Goal: Complete application form

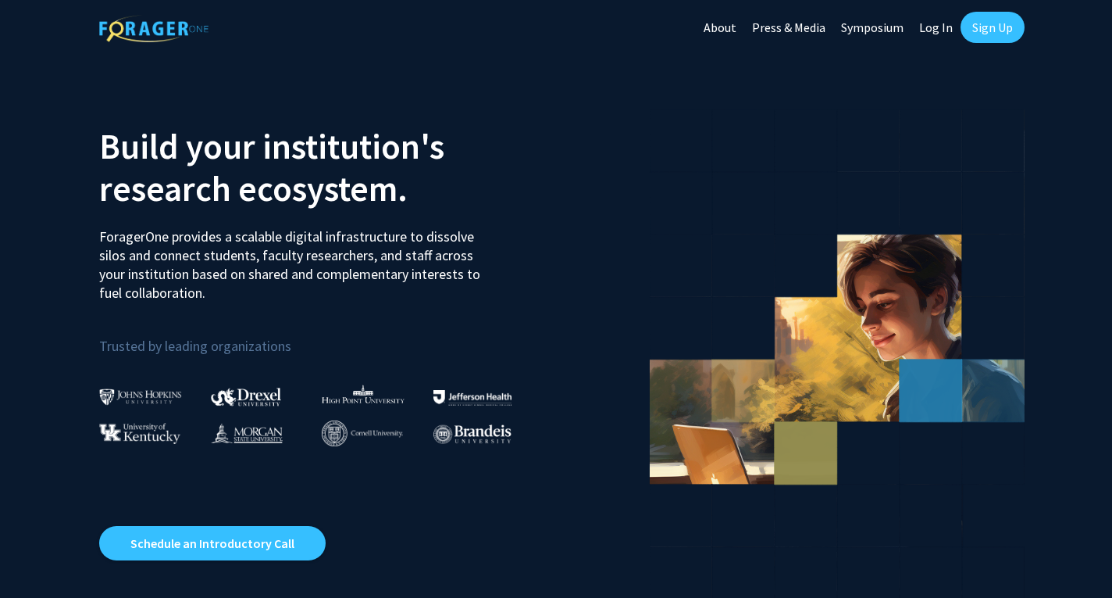
click at [941, 25] on link "Log In" at bounding box center [936, 27] width 49 height 55
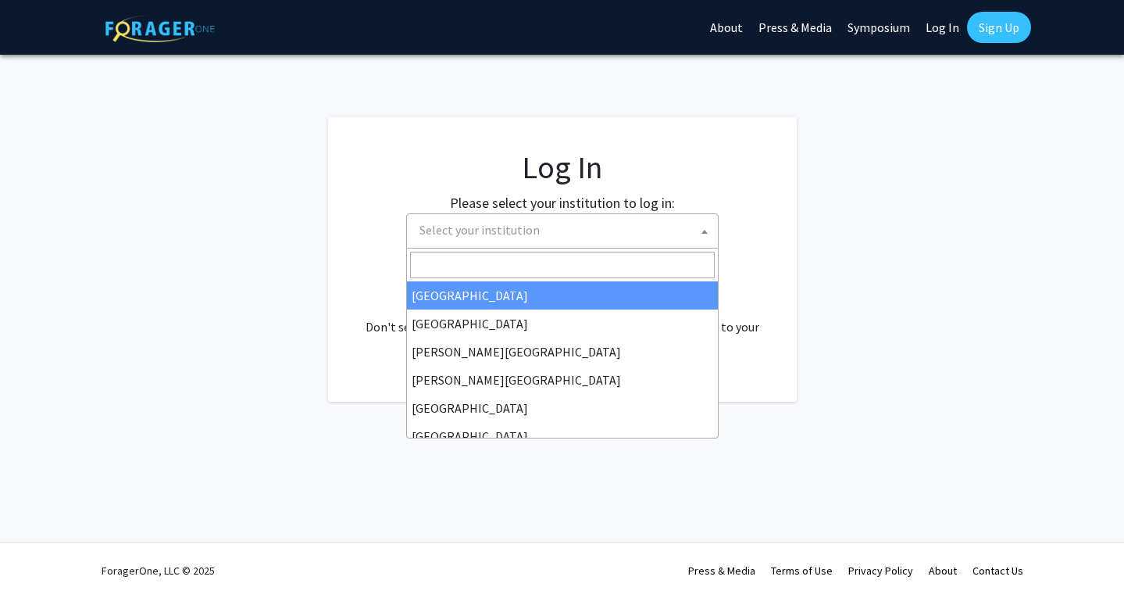
click at [693, 223] on span "Select your institution" at bounding box center [565, 230] width 305 height 32
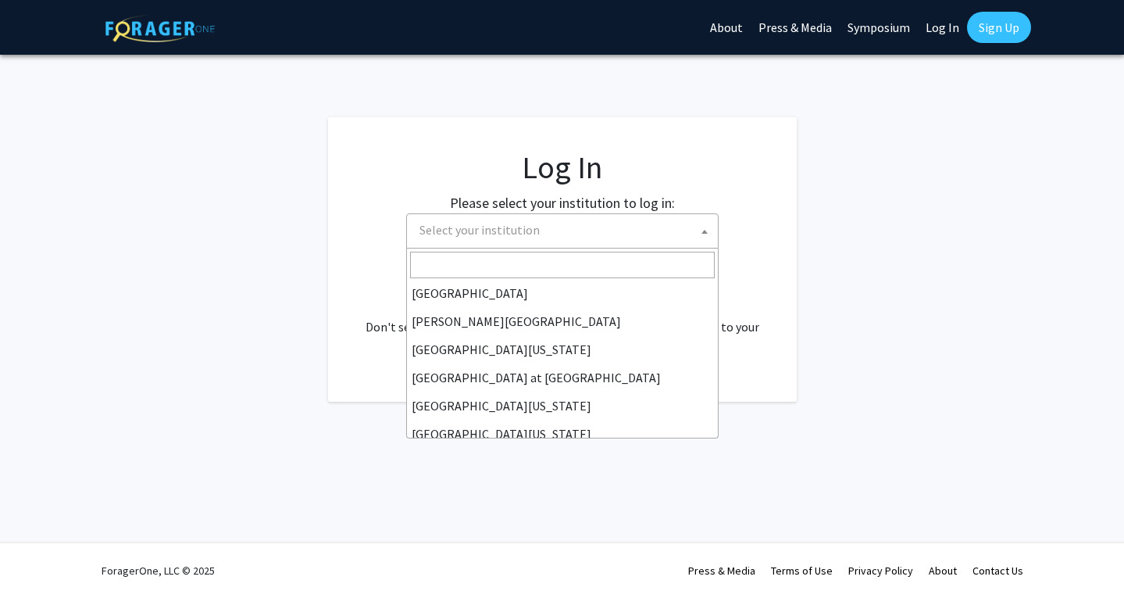
scroll to position [547, 0]
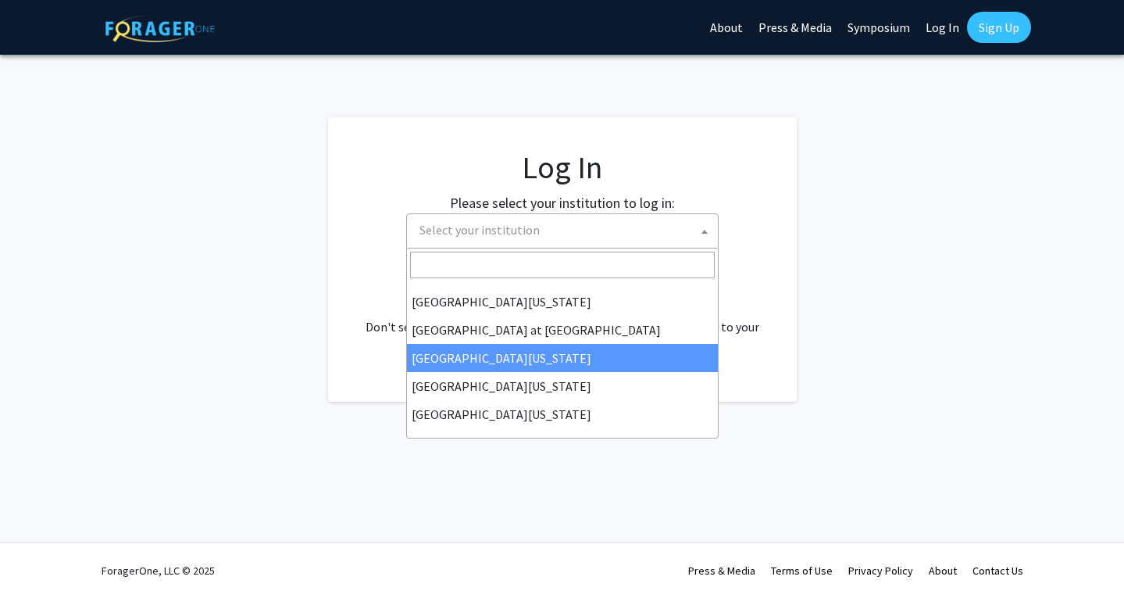
select select "13"
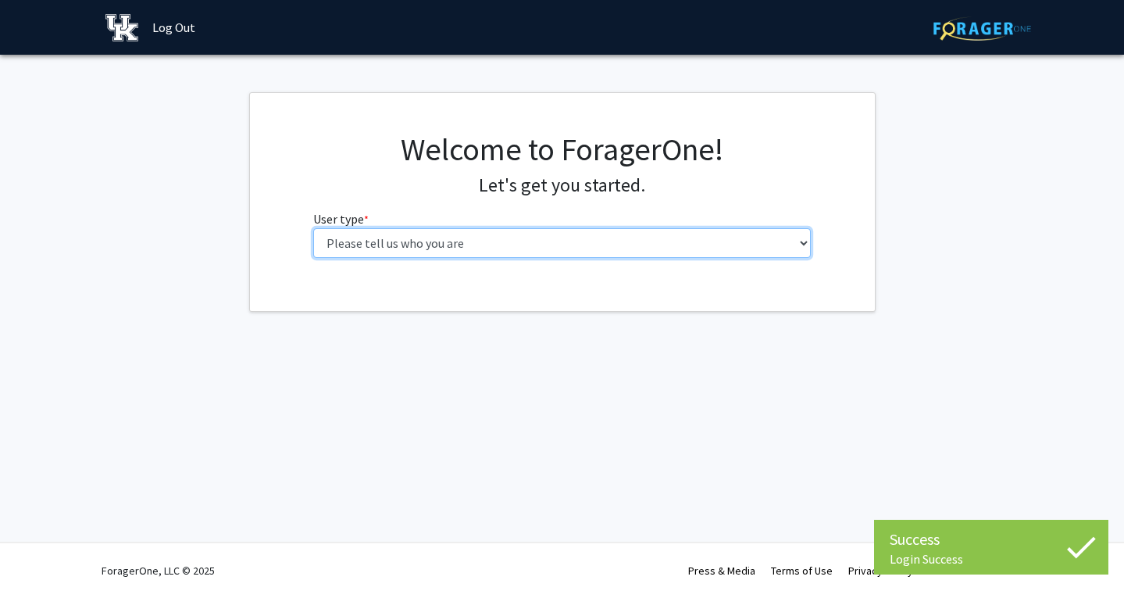
click at [744, 245] on select "Please tell us who you are Undergraduate Student Master's Student Doctoral Cand…" at bounding box center [562, 243] width 498 height 30
select select "1: undergrad"
click at [313, 228] on select "Please tell us who you are Undergraduate Student Master's Student Doctoral Cand…" at bounding box center [562, 243] width 498 height 30
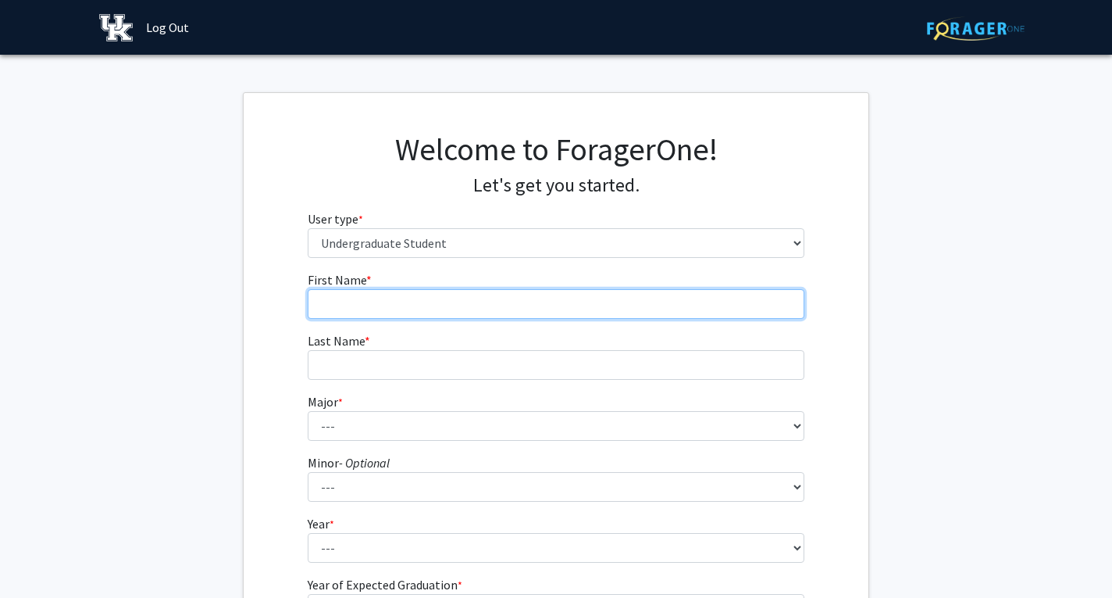
click at [455, 295] on input "First Name * required" at bounding box center [557, 304] width 498 height 30
type input "[PERSON_NAME]"
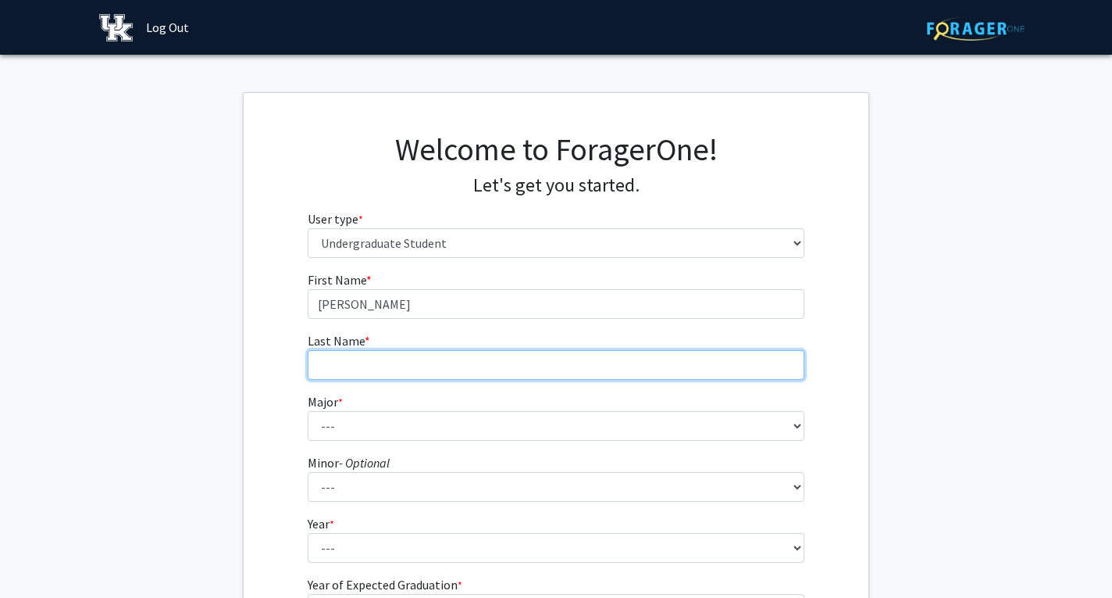
click at [399, 369] on input "Last Name * required" at bounding box center [557, 365] width 498 height 30
type input "[PERSON_NAME]"
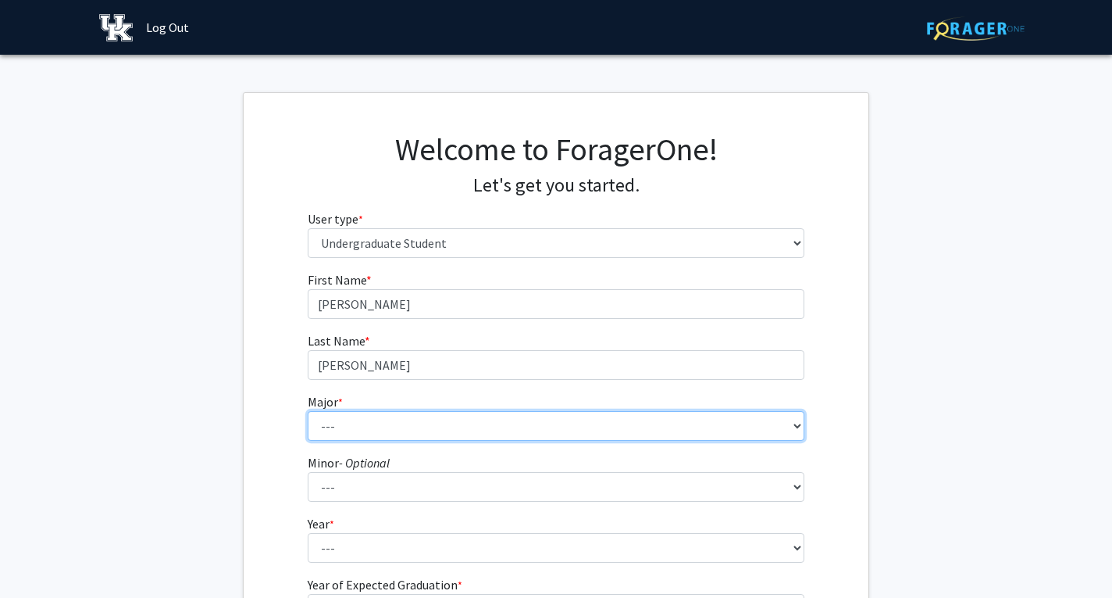
click at [426, 419] on select "--- Accounting Aerospace Engineering African American & Africana Studies Agricu…" at bounding box center [557, 426] width 498 height 30
select select "22: 859"
click at [308, 411] on select "--- Accounting Aerospace Engineering African American & Africana Studies Agricu…" at bounding box center [557, 426] width 498 height 30
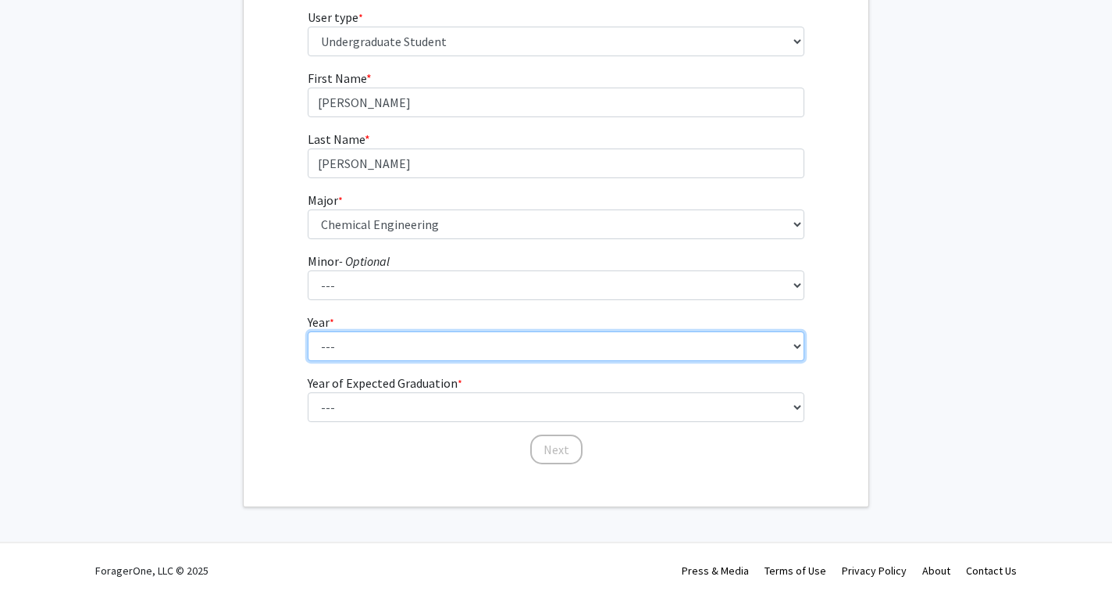
click at [406, 342] on select "--- First-year Sophomore Junior Senior Postbaccalaureate Certificate" at bounding box center [557, 346] width 498 height 30
select select "1: first-year"
click at [308, 331] on select "--- First-year Sophomore Junior Senior Postbaccalaureate Certificate" at bounding box center [557, 346] width 498 height 30
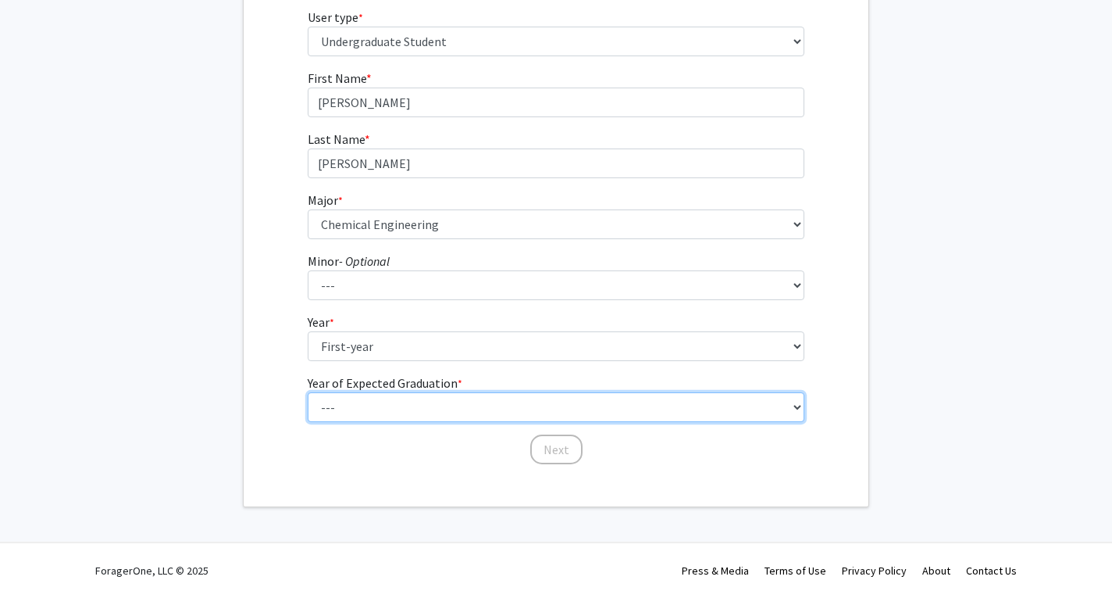
click at [419, 402] on select "--- 2025 2026 2027 2028 2029 2030 2031 2032 2033 2034" at bounding box center [557, 407] width 498 height 30
select select "5: 2029"
click at [308, 392] on select "--- 2025 2026 2027 2028 2029 2030 2031 2032 2033 2034" at bounding box center [557, 407] width 498 height 30
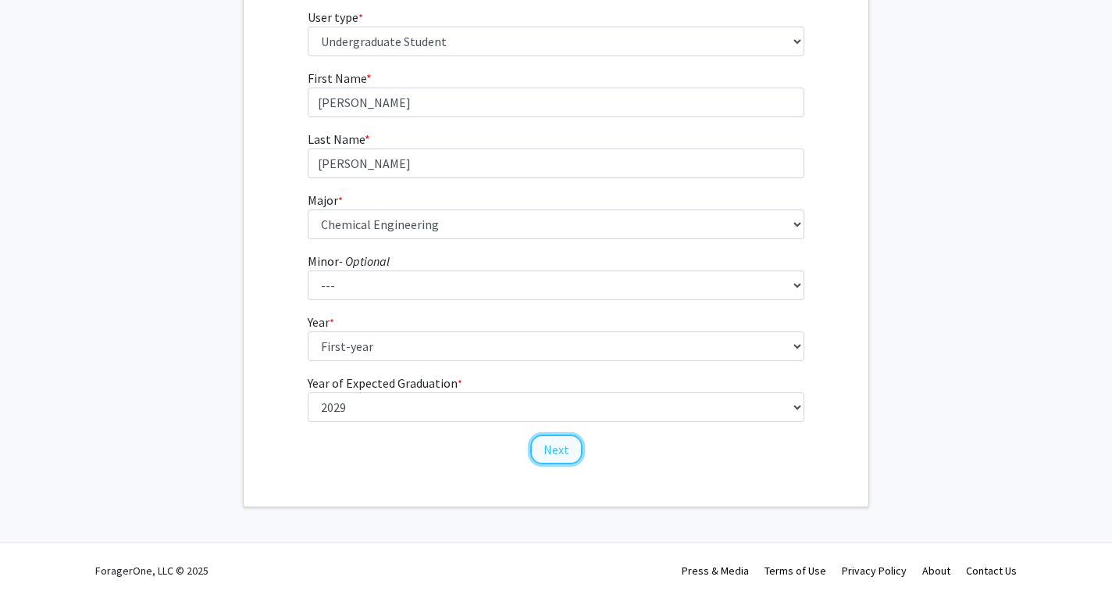
click at [565, 449] on button "Next" at bounding box center [556, 449] width 52 height 30
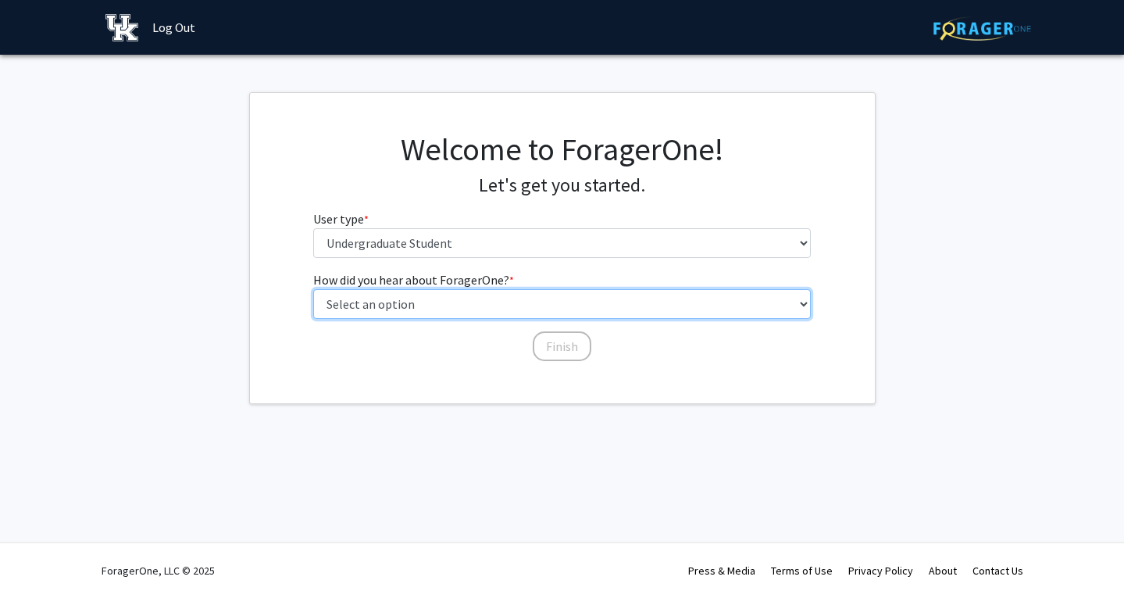
click at [484, 290] on select "Select an option Peer/student recommendation Faculty/staff recommendation Unive…" at bounding box center [562, 304] width 498 height 30
select select "1: peer_recommendation"
click at [313, 289] on select "Select an option Peer/student recommendation Faculty/staff recommendation Unive…" at bounding box center [562, 304] width 498 height 30
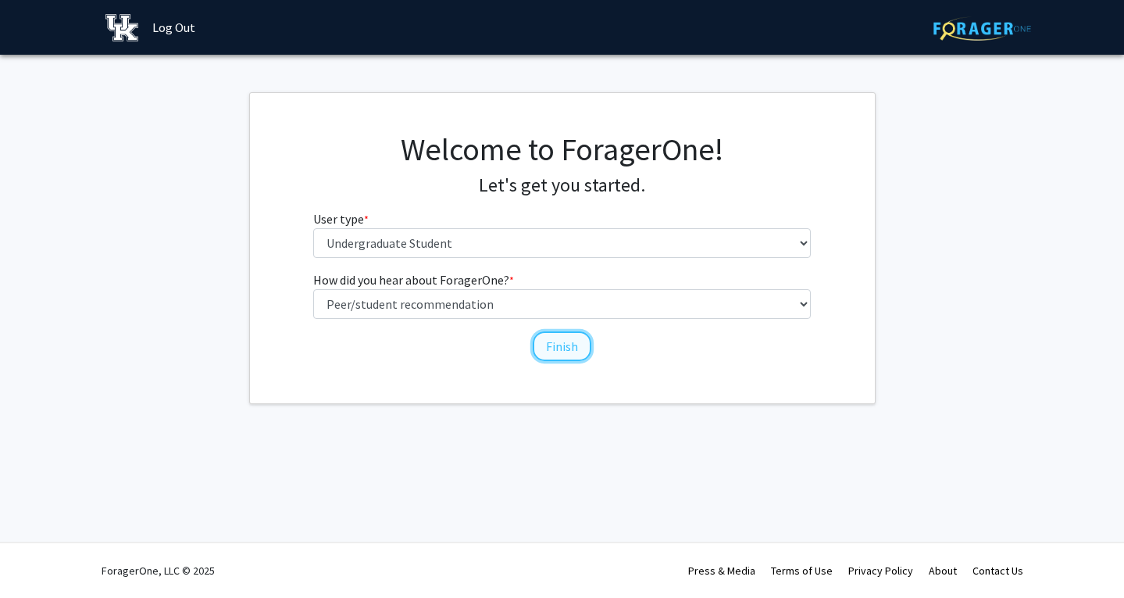
click at [540, 355] on button "Finish" at bounding box center [562, 346] width 59 height 30
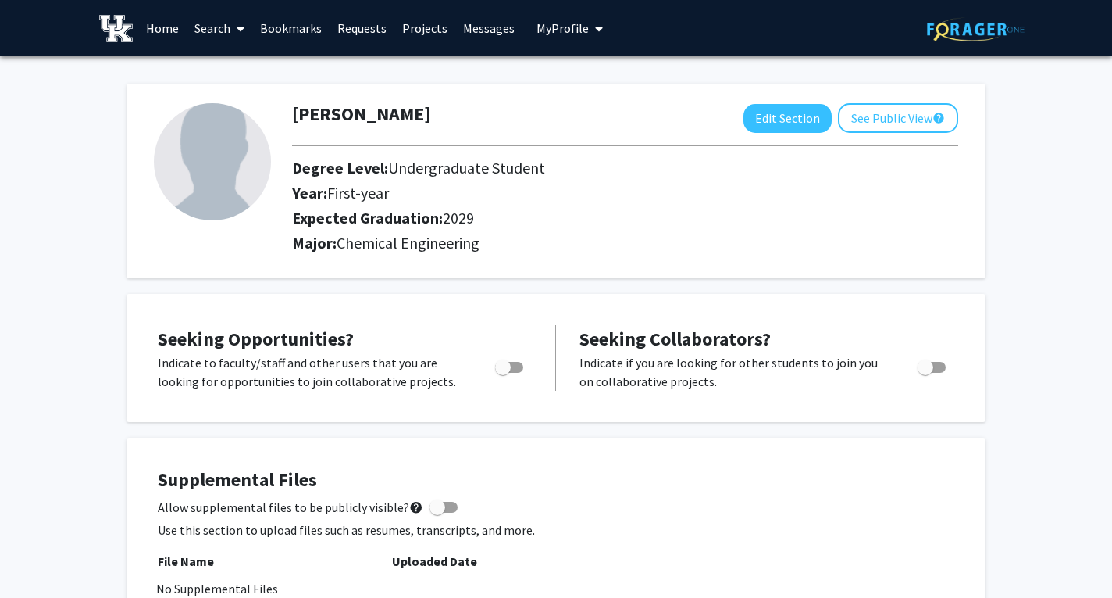
click at [177, 24] on link "Home" at bounding box center [162, 28] width 48 height 55
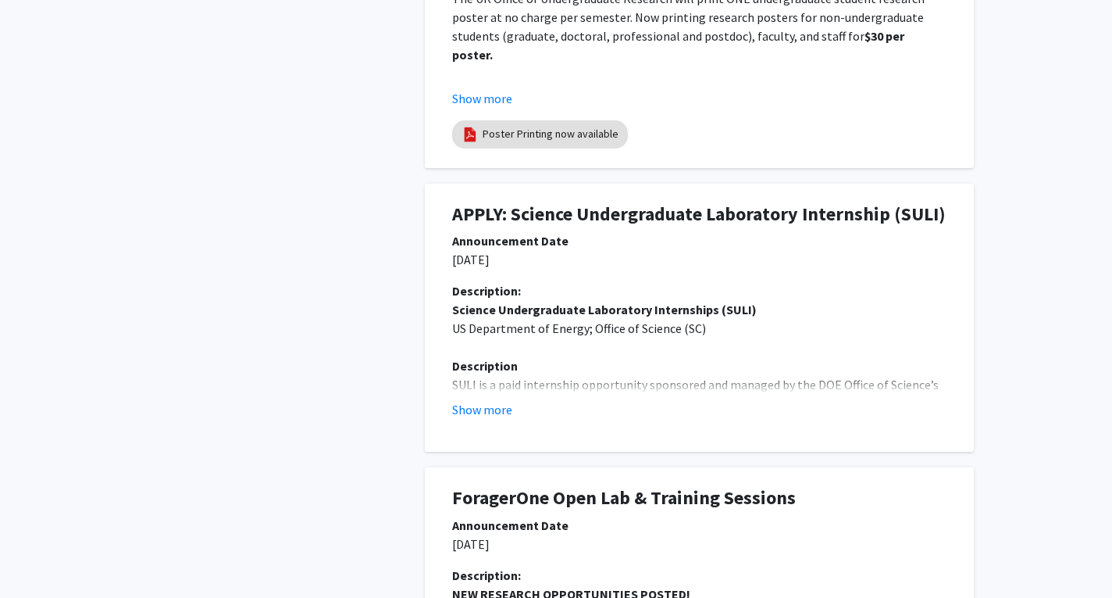
scroll to position [641, 0]
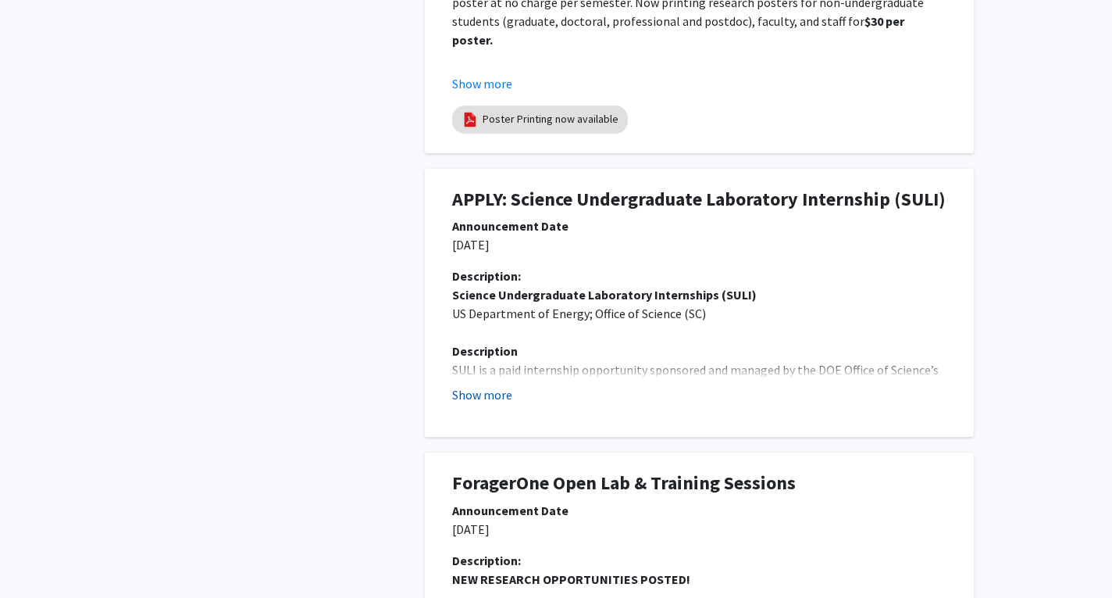
click at [505, 389] on button "Show more" at bounding box center [482, 394] width 60 height 19
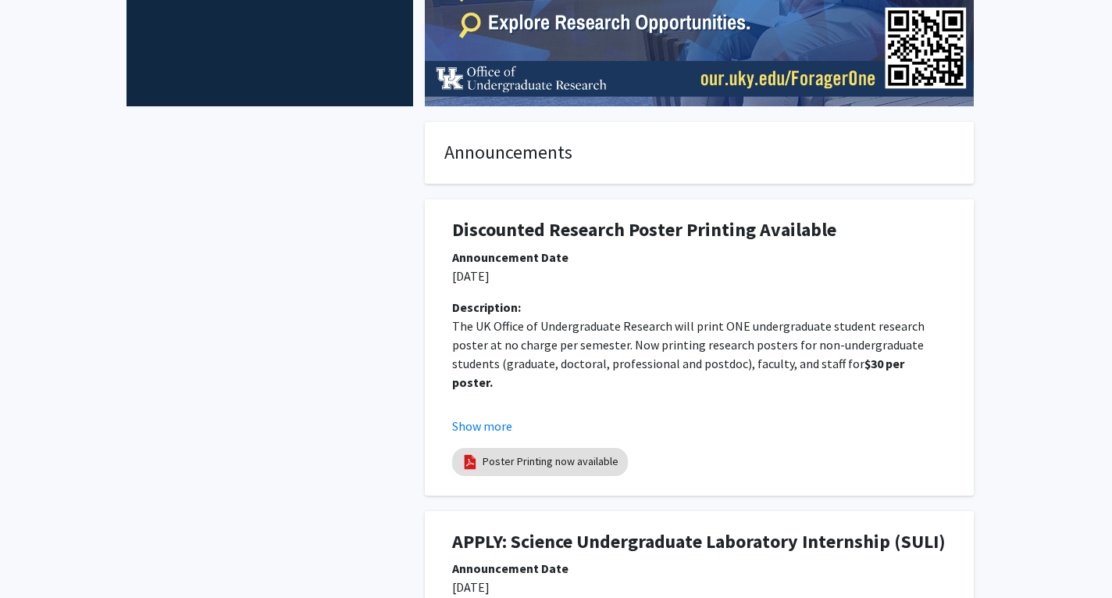
scroll to position [0, 0]
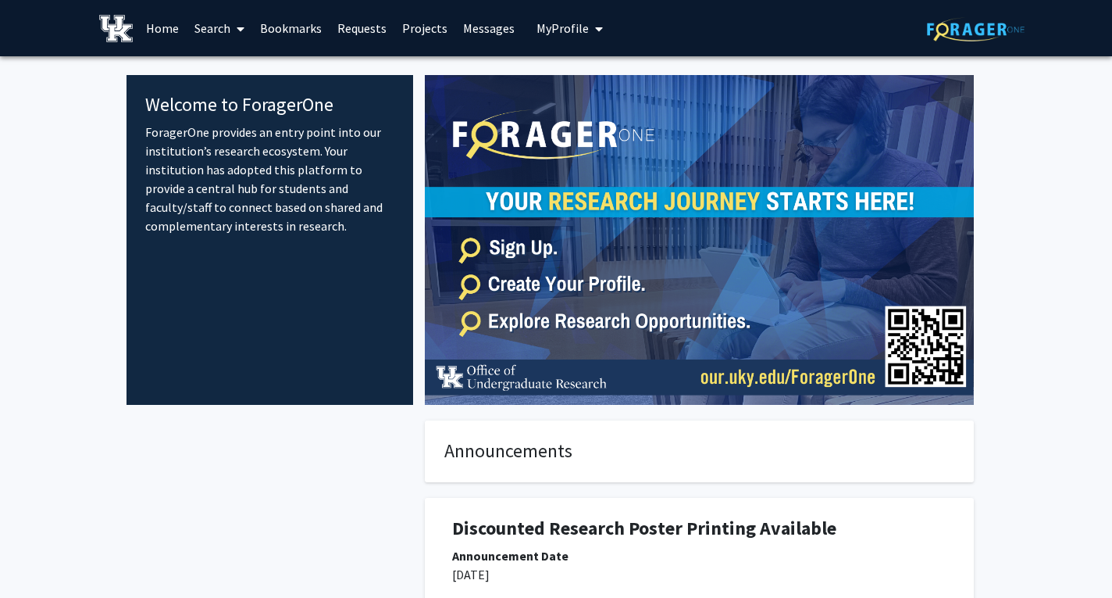
click at [237, 22] on span at bounding box center [237, 29] width 14 height 55
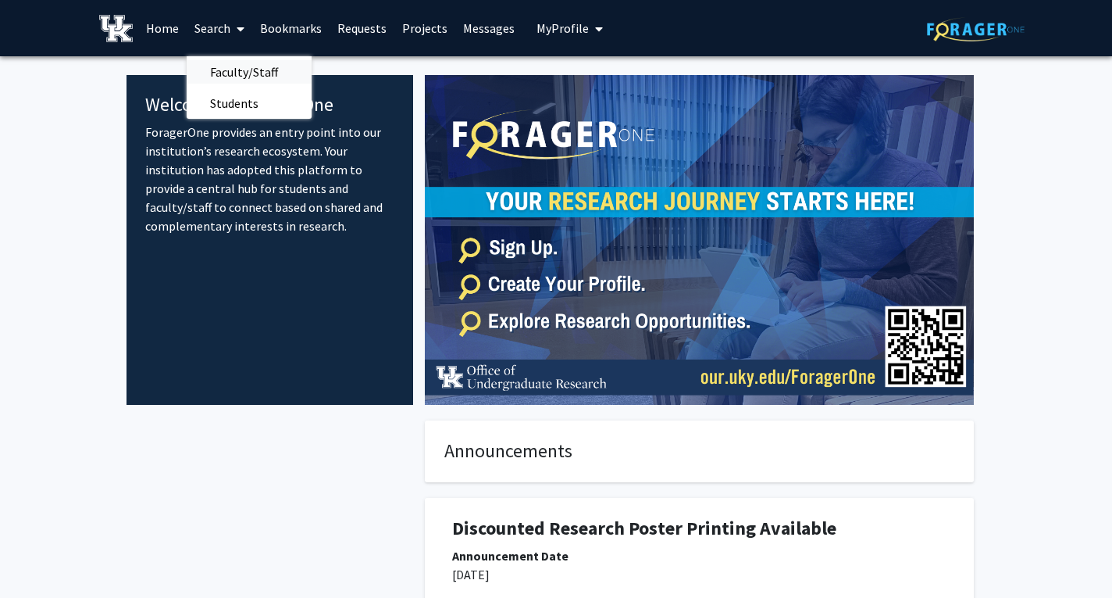
click at [254, 70] on span "Faculty/Staff" at bounding box center [244, 71] width 115 height 31
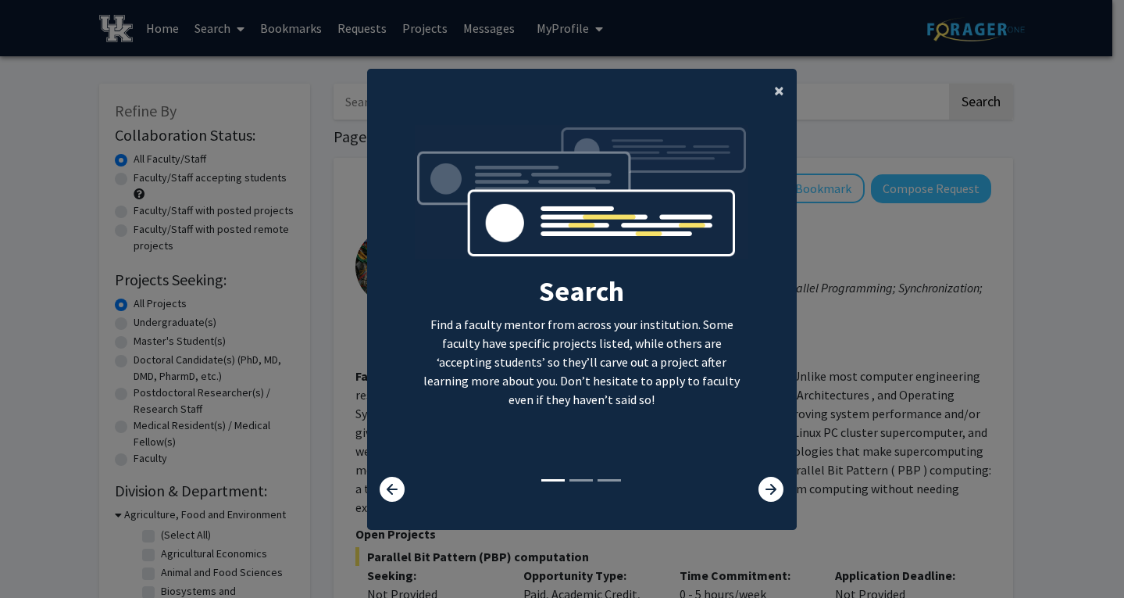
click at [774, 84] on span "×" at bounding box center [779, 90] width 10 height 24
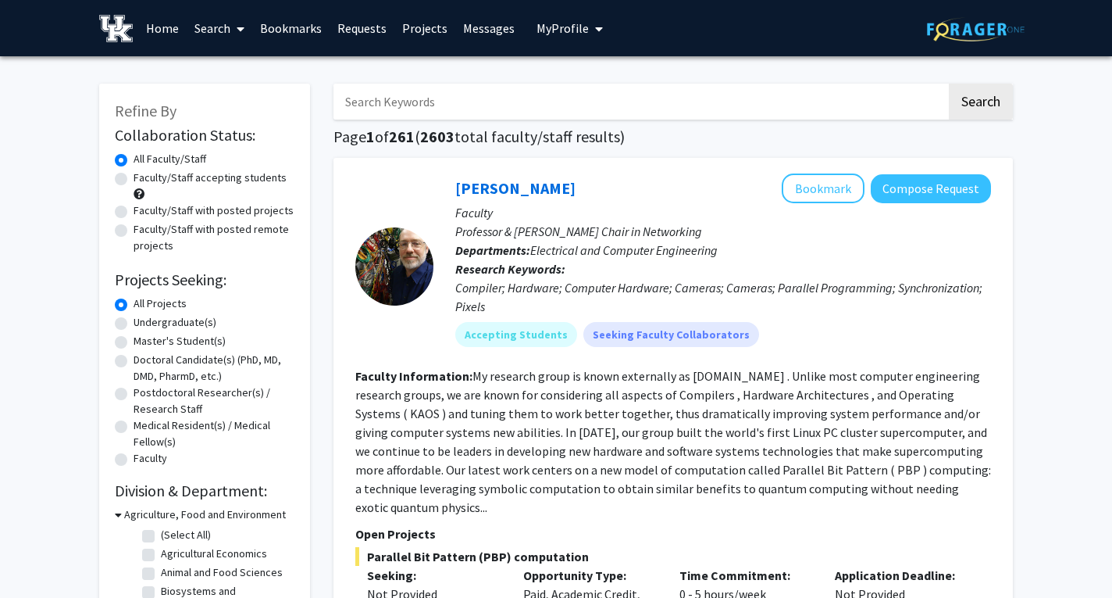
click at [627, 98] on input "Search Keywords" at bounding box center [640, 102] width 613 height 36
